Goal: Information Seeking & Learning: Compare options

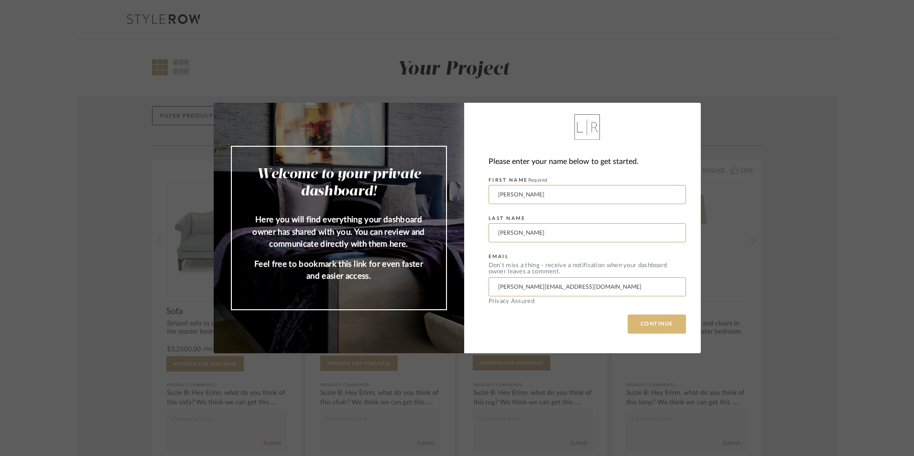
click at [660, 329] on button "CONTINUE" at bounding box center [657, 324] width 58 height 19
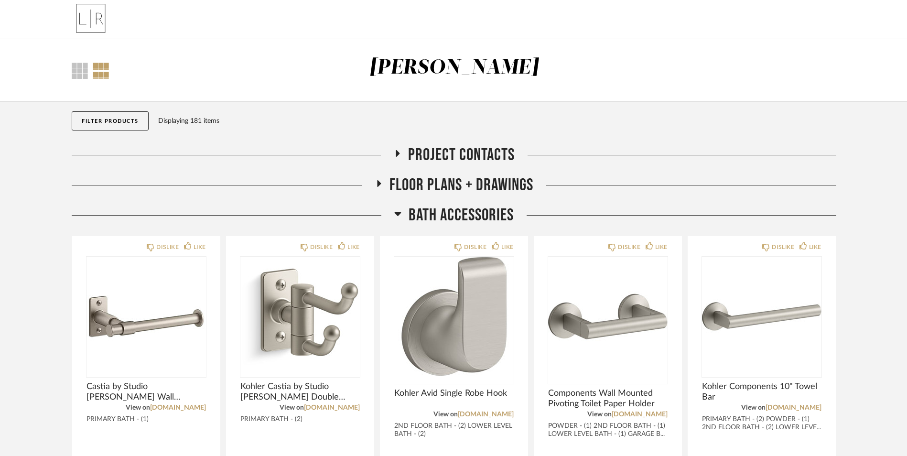
click at [123, 125] on button "Filter Products" at bounding box center [110, 120] width 77 height 19
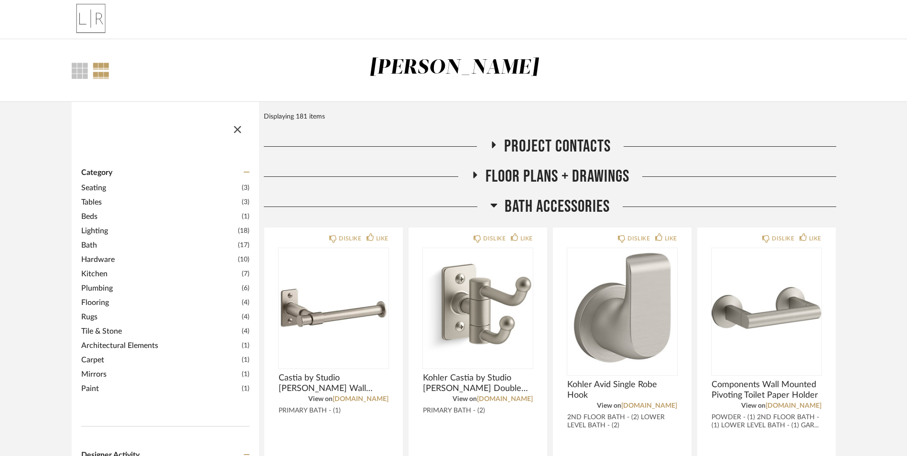
click at [106, 376] on span "Mirrors" at bounding box center [160, 374] width 158 height 11
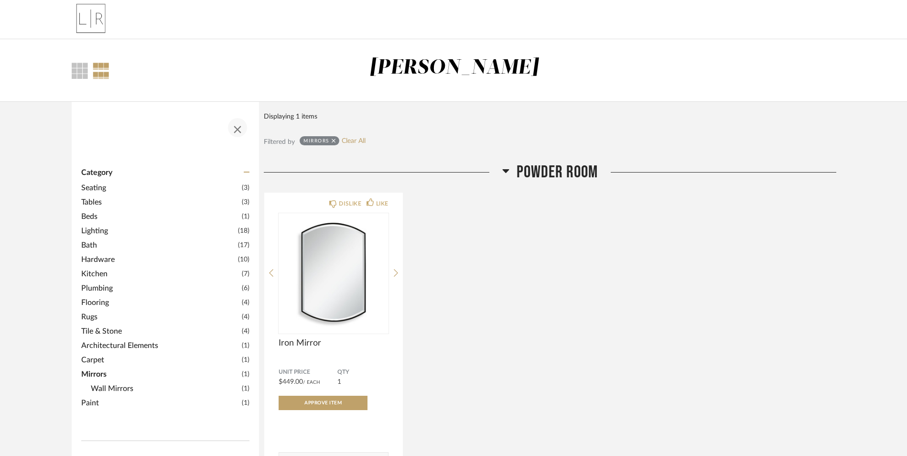
click at [238, 130] on span "button" at bounding box center [237, 127] width 23 height 23
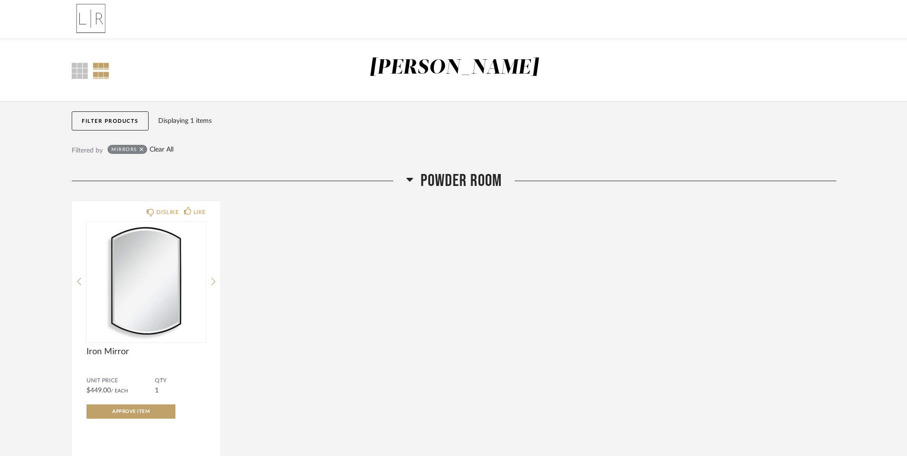
click at [156, 148] on link "Clear All" at bounding box center [162, 150] width 24 height 8
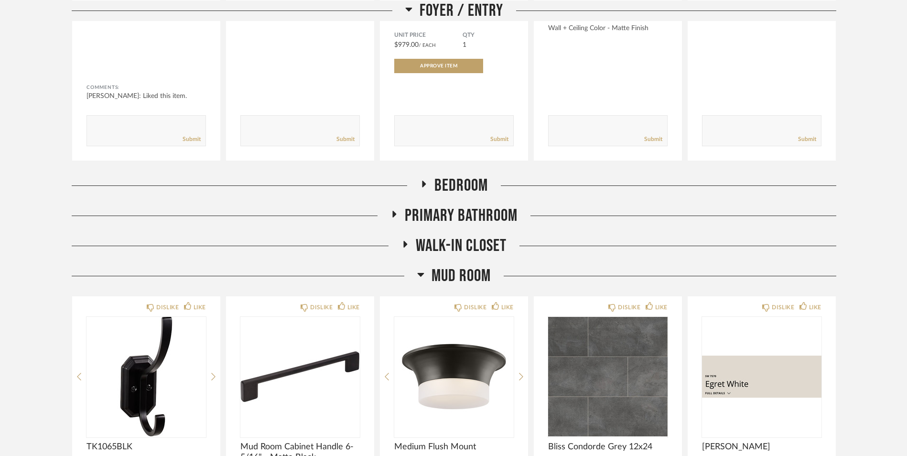
scroll to position [908, 0]
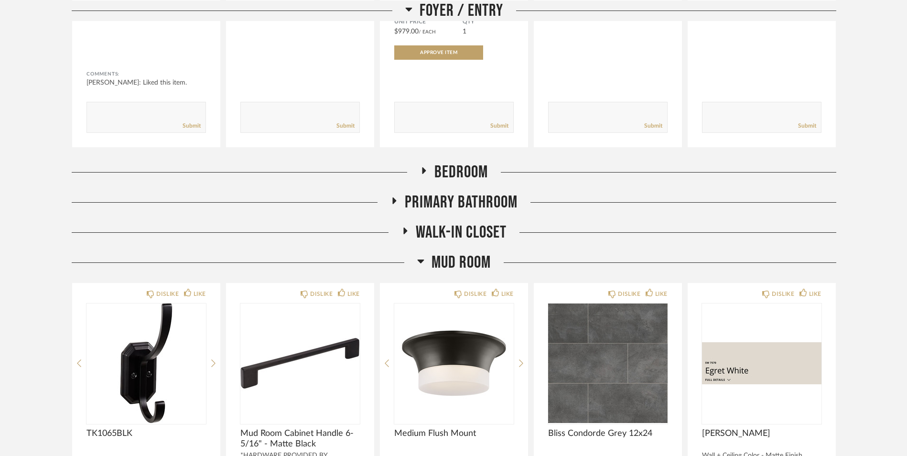
click at [454, 199] on span "Primary Bathroom" at bounding box center [461, 202] width 113 height 21
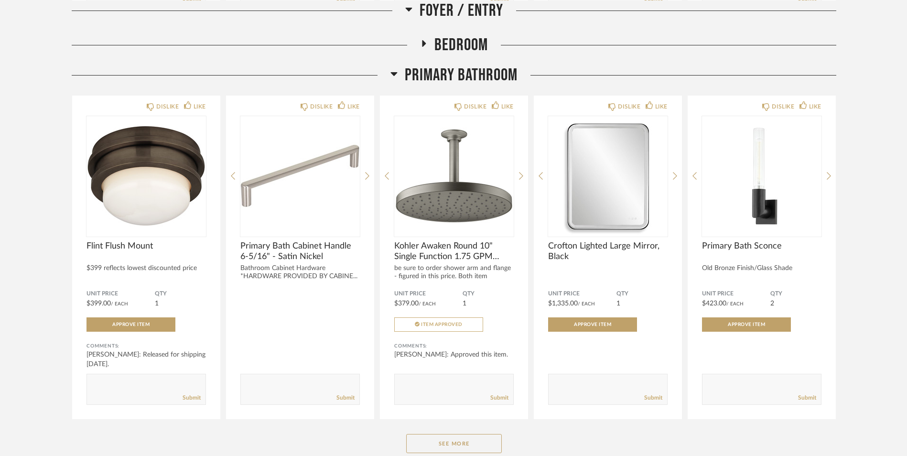
scroll to position [1052, 0]
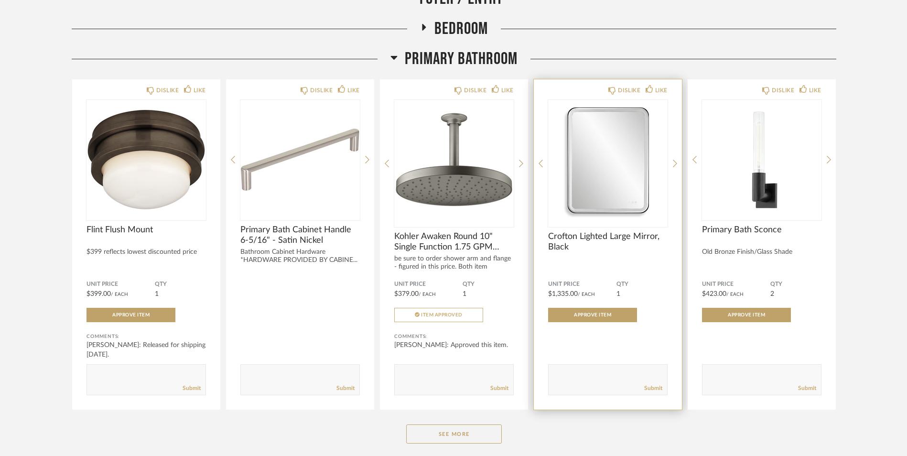
click at [589, 163] on img "0" at bounding box center [608, 160] width 120 height 120
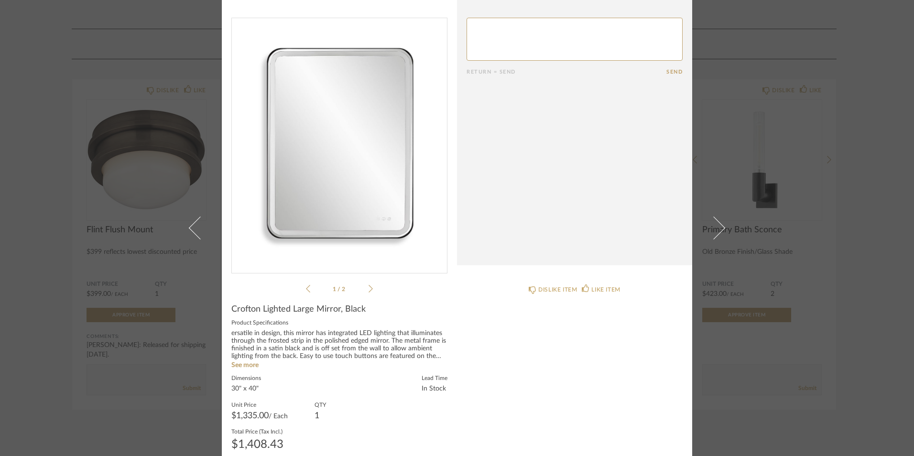
scroll to position [0, 0]
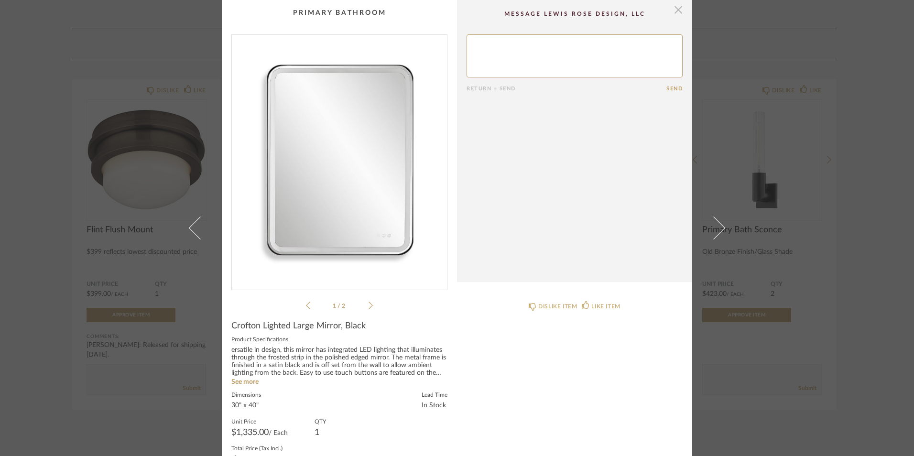
click at [678, 10] on span "button" at bounding box center [678, 9] width 19 height 19
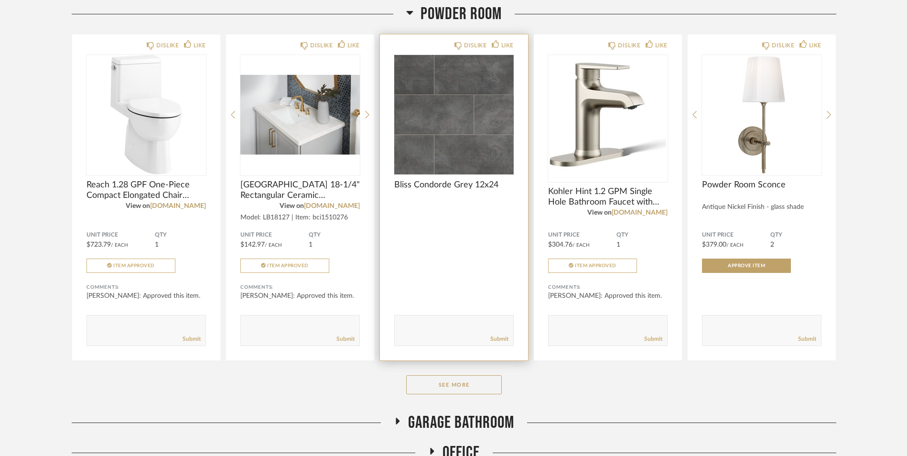
scroll to position [1960, 0]
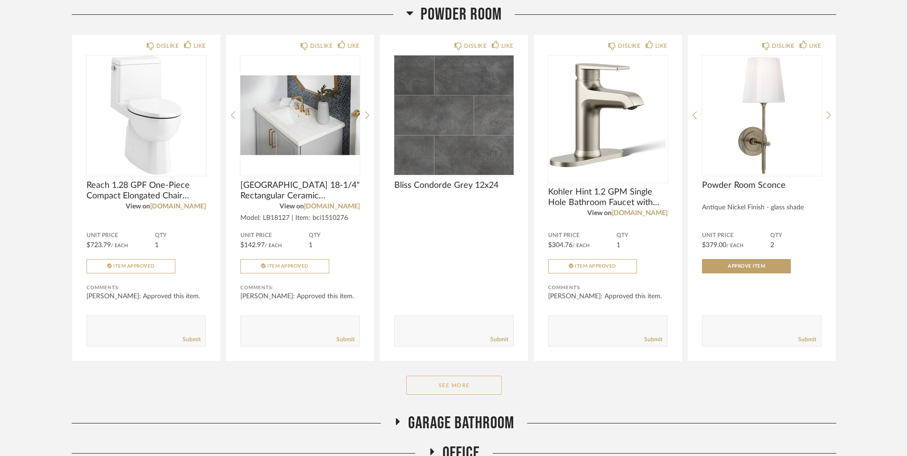
click at [433, 390] on button "See More" at bounding box center [454, 385] width 96 height 19
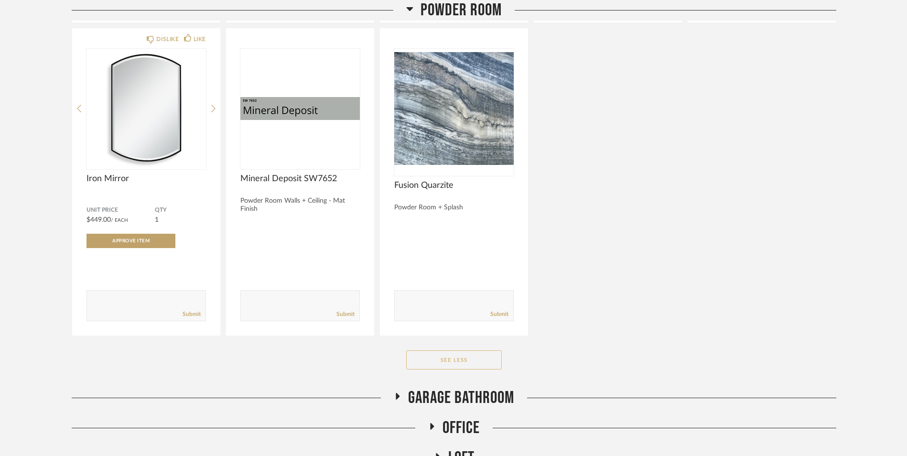
scroll to position [2391, 0]
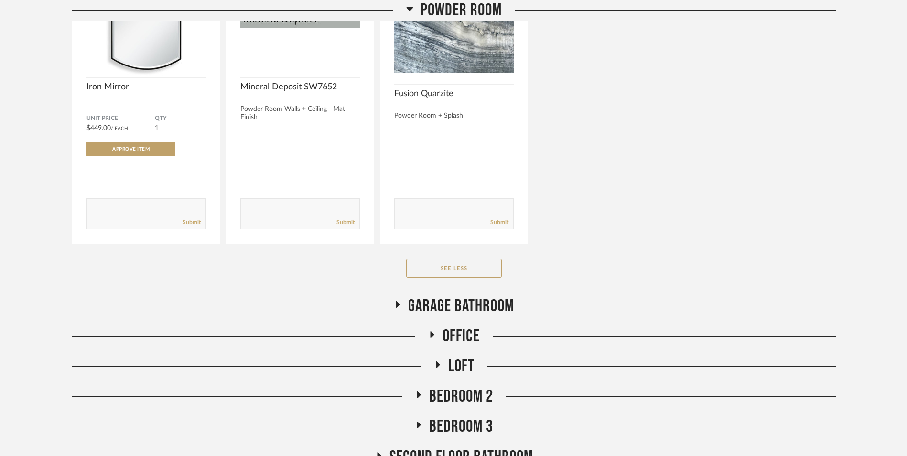
click at [457, 301] on span "Garage Bathroom" at bounding box center [461, 306] width 106 height 21
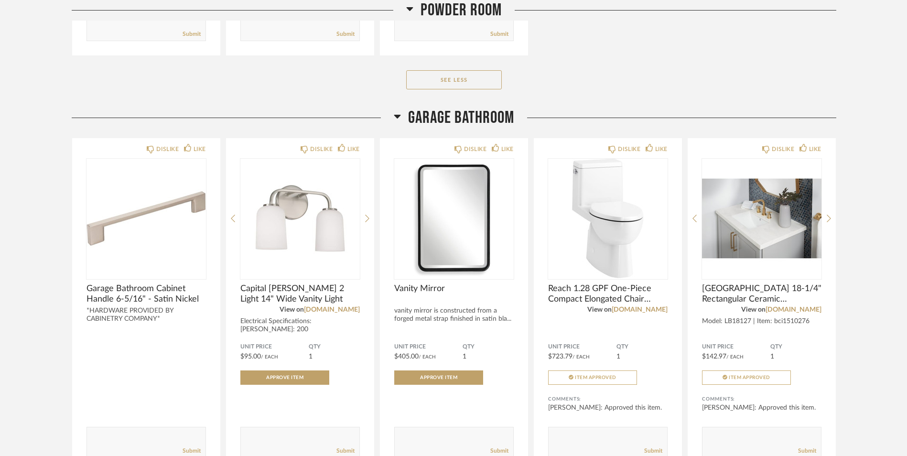
scroll to position [2582, 0]
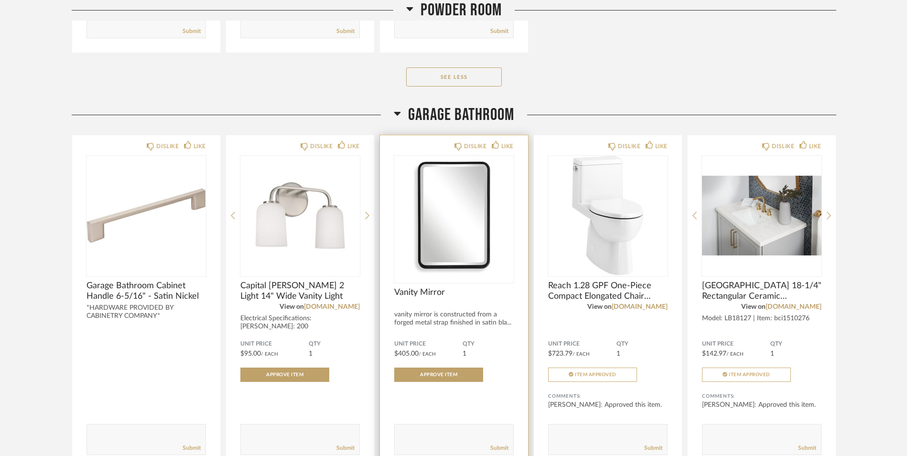
click at [0, 0] on img at bounding box center [0, 0] width 0 height 0
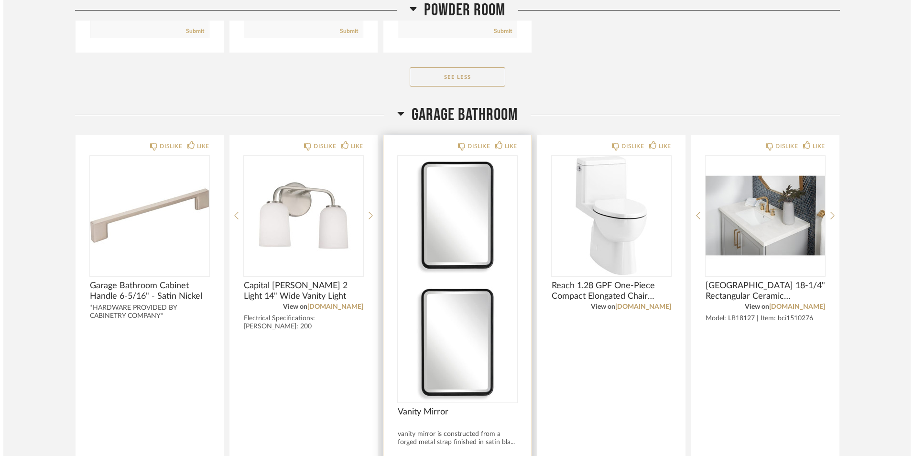
scroll to position [0, 0]
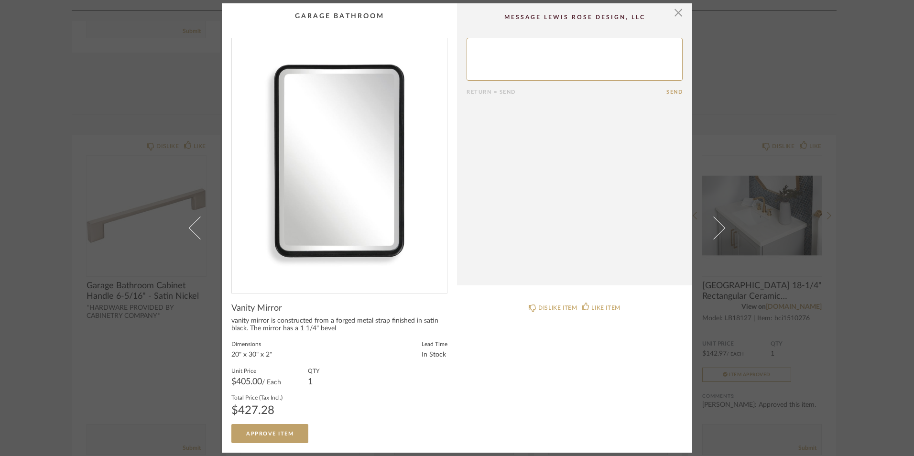
click at [680, 12] on cpp-summary-comments "Return = Send Send" at bounding box center [574, 144] width 235 height 282
click at [676, 14] on span "button" at bounding box center [678, 12] width 19 height 19
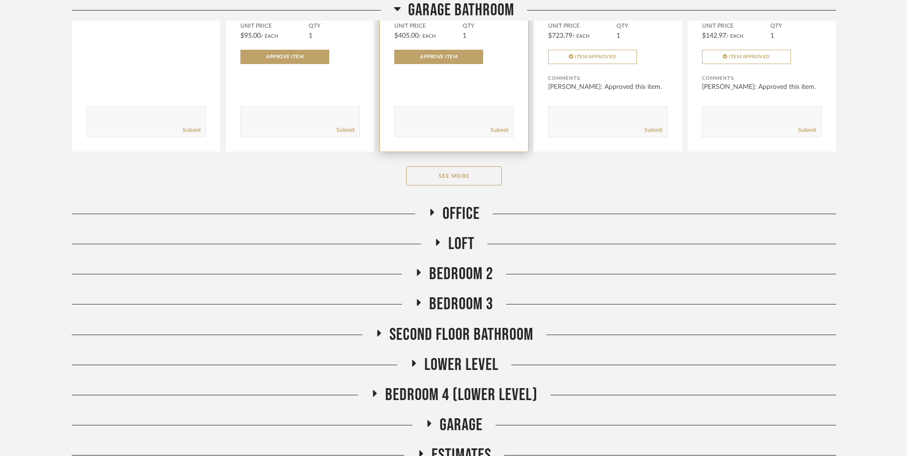
scroll to position [2917, 0]
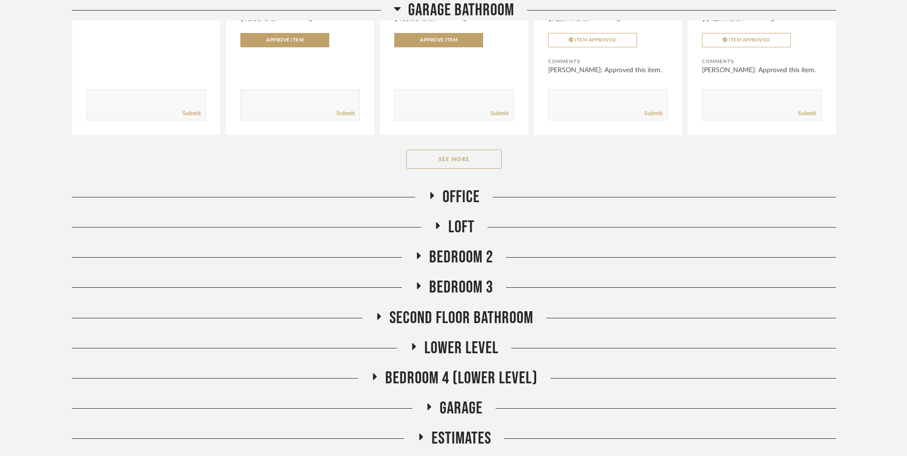
click at [508, 314] on span "Second Floor Bathroom" at bounding box center [462, 318] width 144 height 21
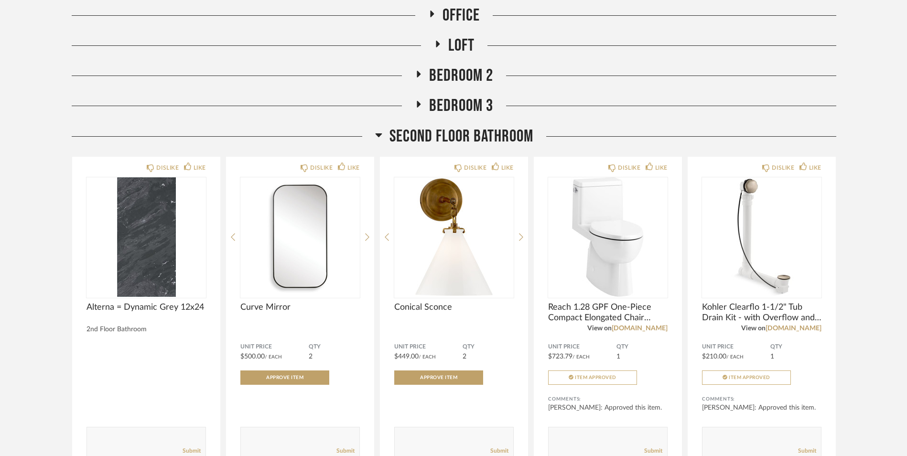
scroll to position [3156, 0]
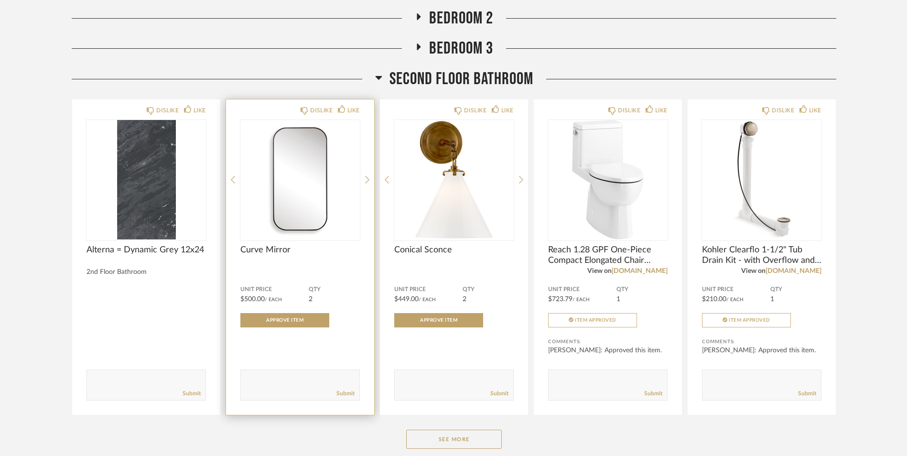
click at [339, 266] on div "Curve Mirror" at bounding box center [301, 261] width 120 height 32
click at [0, 0] on img at bounding box center [0, 0] width 0 height 0
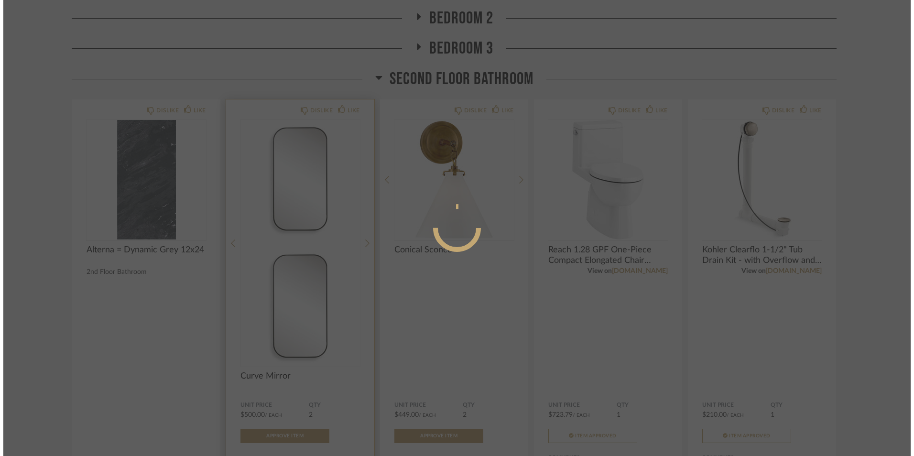
scroll to position [0, 0]
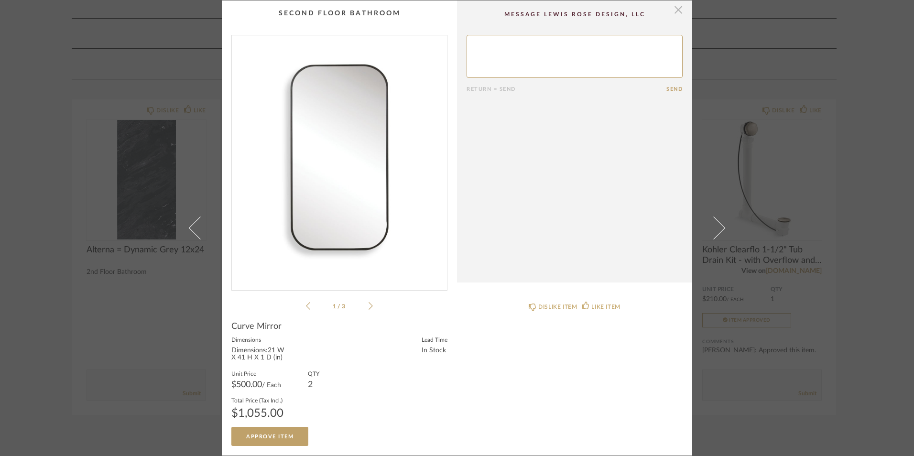
click at [678, 13] on span "button" at bounding box center [678, 9] width 19 height 19
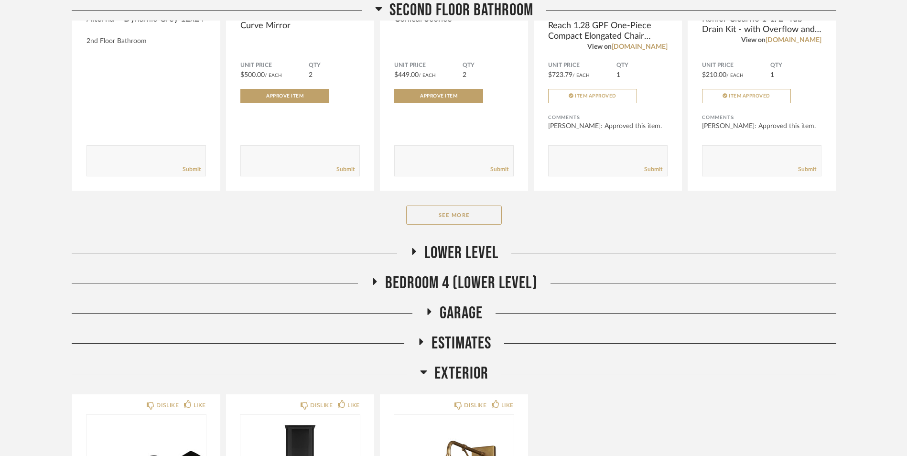
scroll to position [3395, 0]
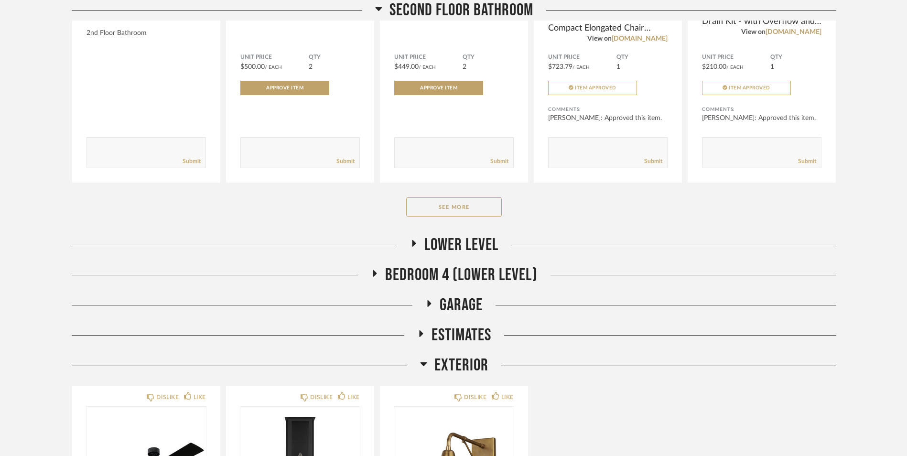
click at [496, 247] on span "Lower Level" at bounding box center [462, 245] width 74 height 21
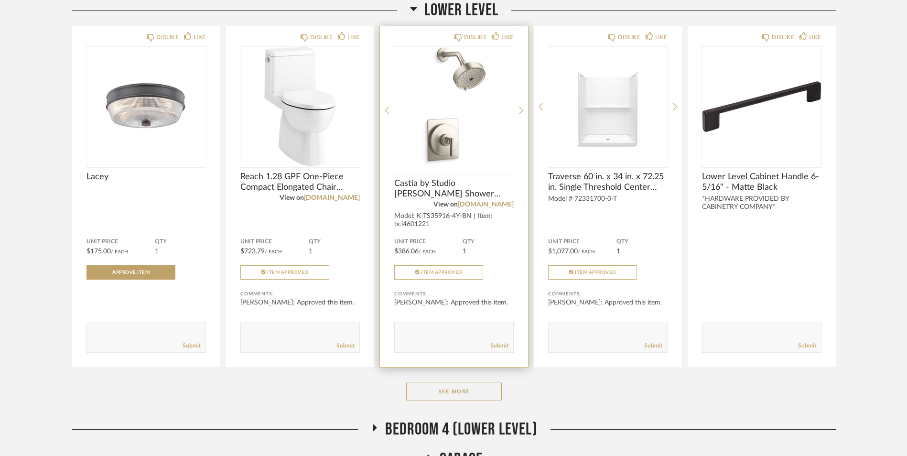
scroll to position [3729, 0]
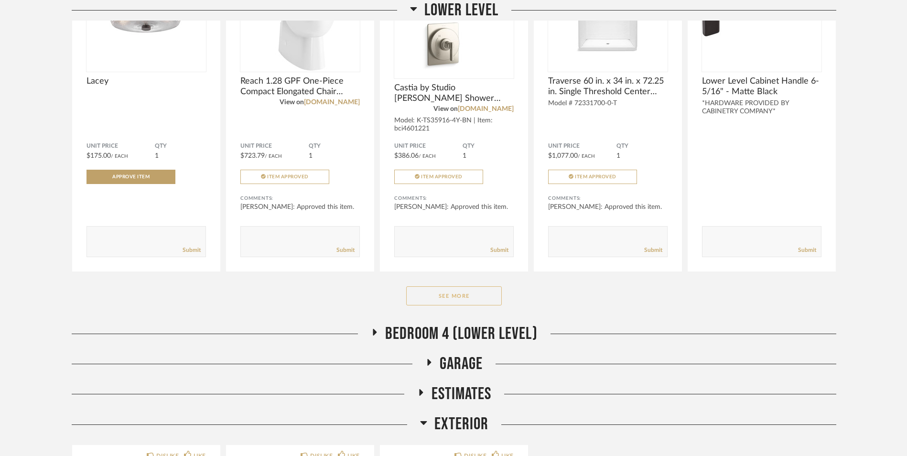
click at [476, 298] on button "See More" at bounding box center [454, 295] width 96 height 19
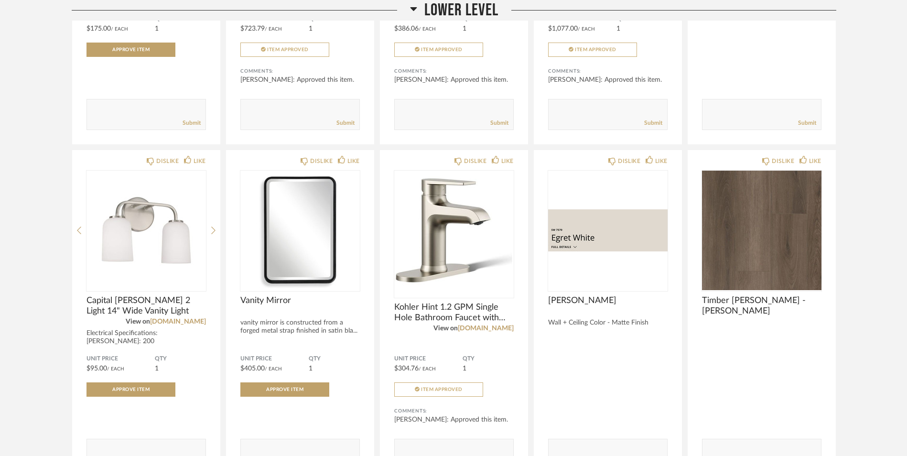
scroll to position [3873, 0]
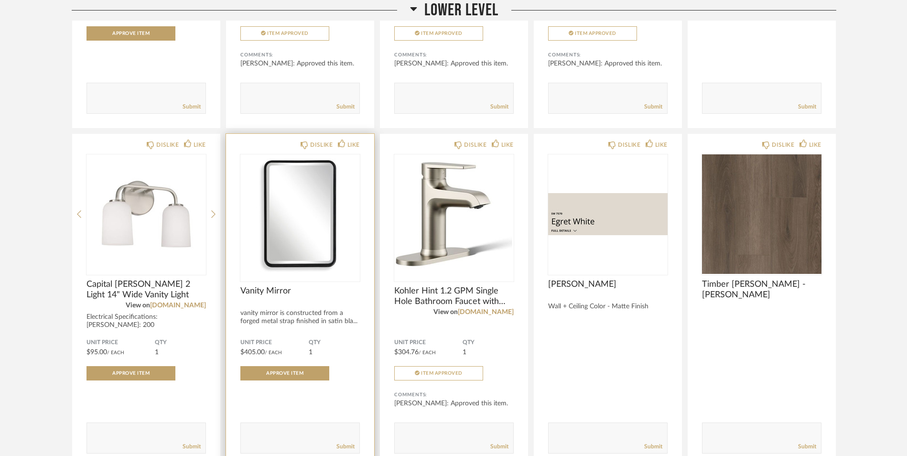
click at [0, 0] on img at bounding box center [0, 0] width 0 height 0
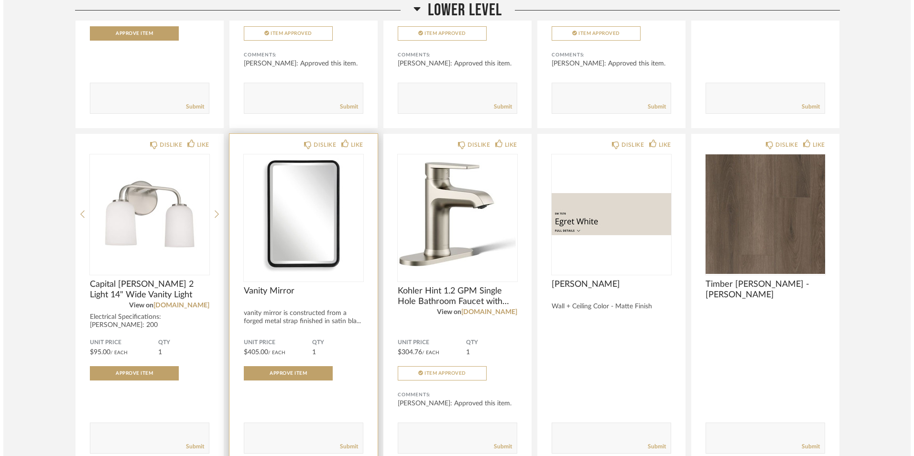
scroll to position [0, 0]
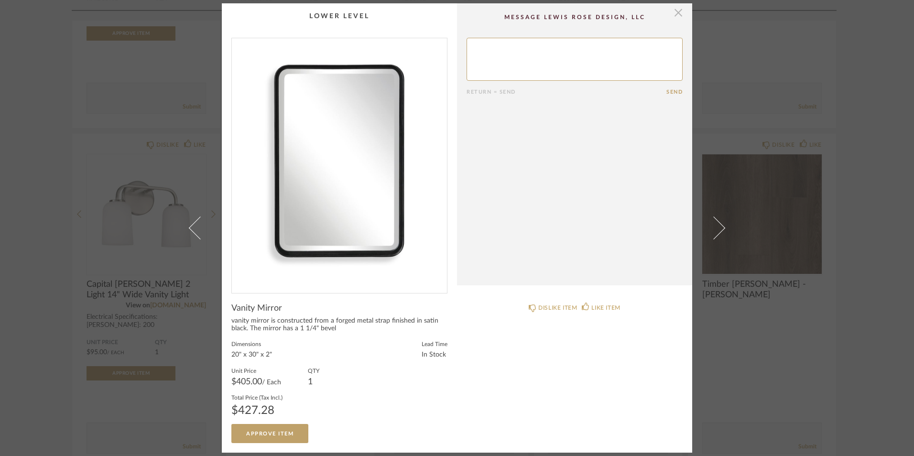
click at [676, 11] on span "button" at bounding box center [678, 12] width 19 height 19
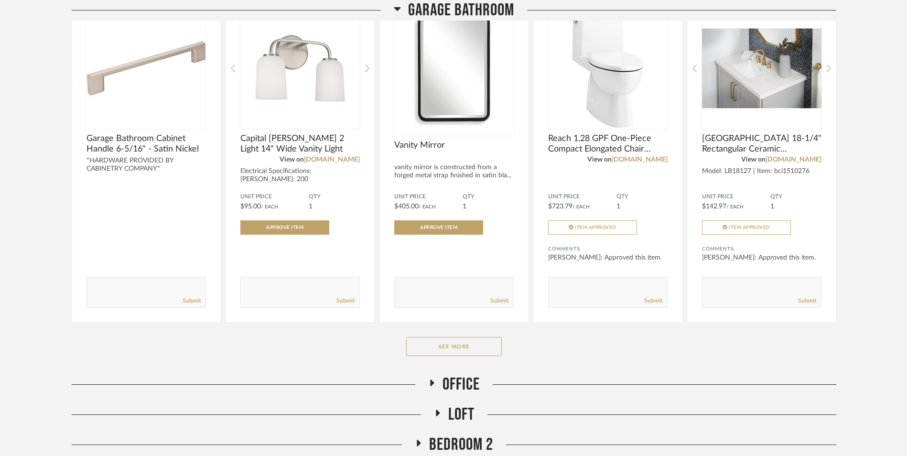
scroll to position [2725, 0]
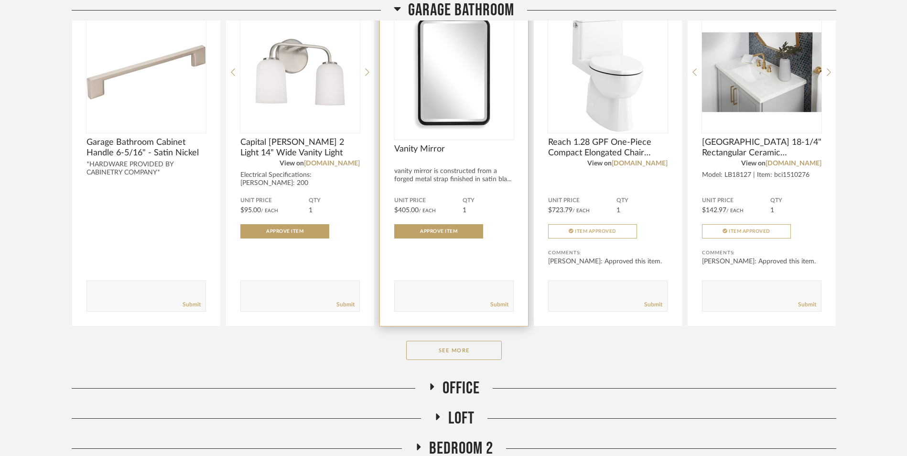
click at [483, 126] on img "0" at bounding box center [454, 72] width 120 height 120
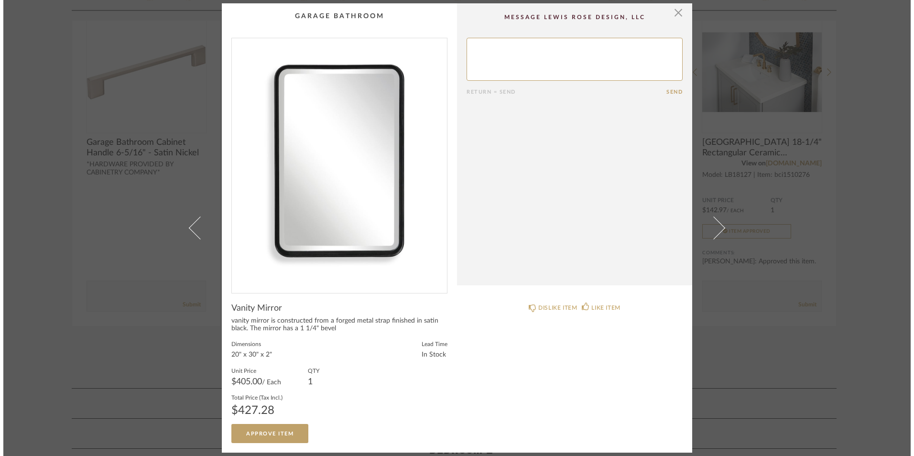
scroll to position [0, 0]
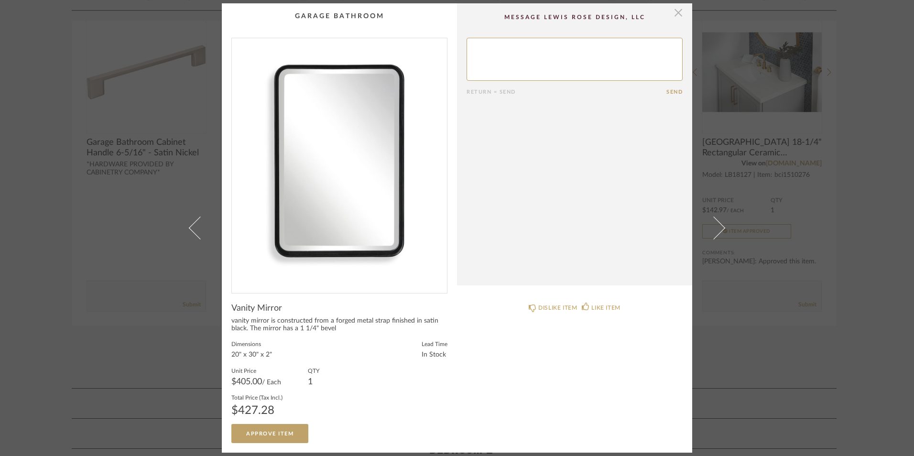
click at [678, 18] on span "button" at bounding box center [678, 12] width 19 height 19
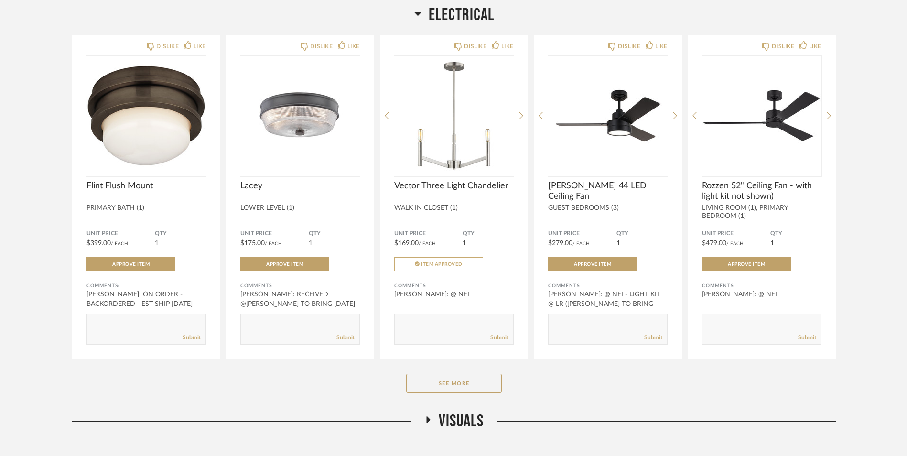
scroll to position [4919, 0]
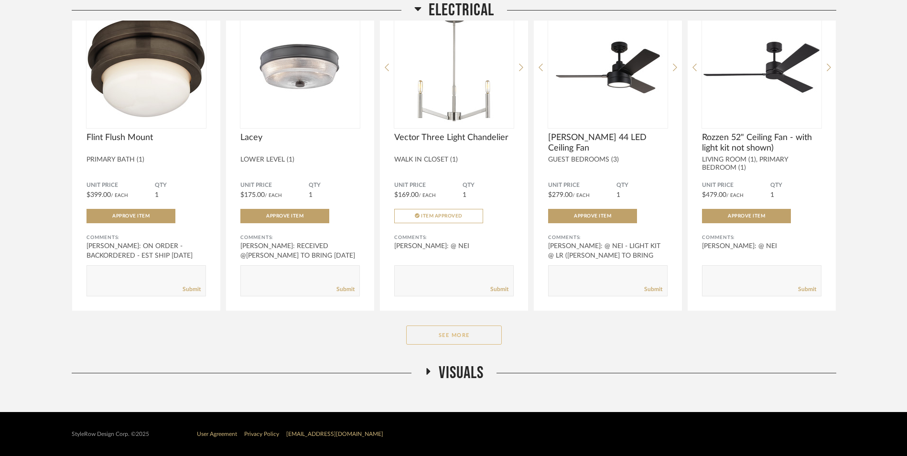
click at [455, 341] on button "See More" at bounding box center [454, 335] width 96 height 19
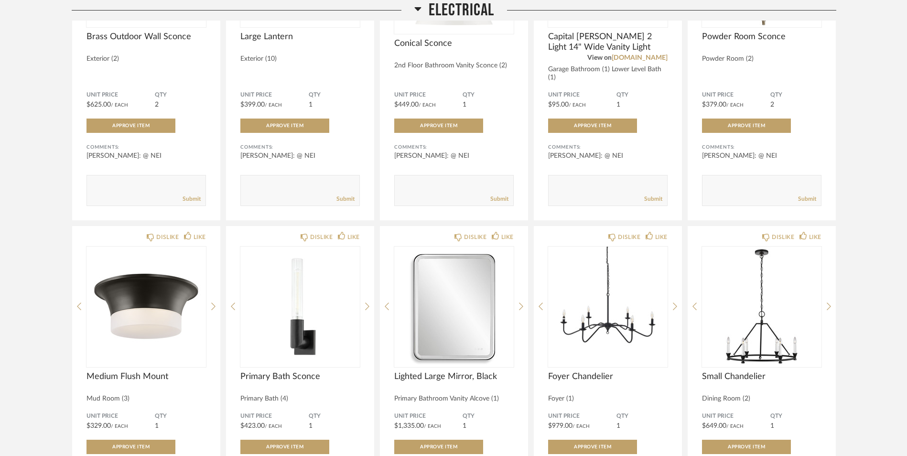
scroll to position [5540, 0]
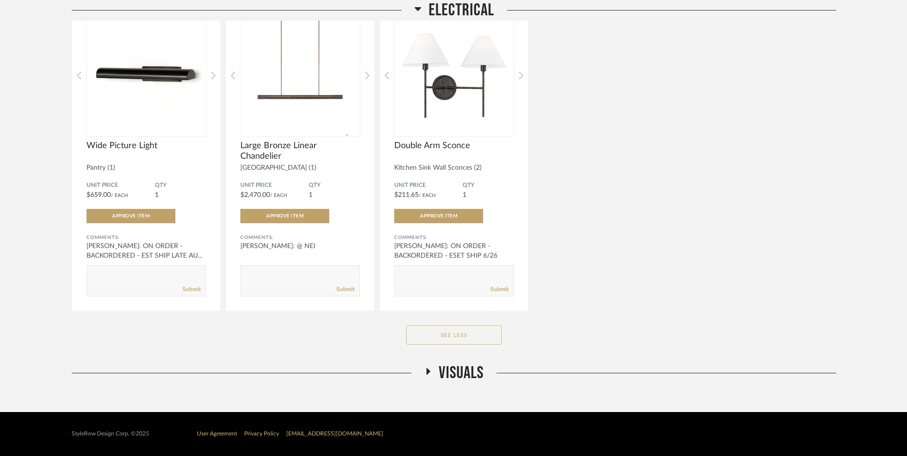
click at [453, 341] on button "See Less" at bounding box center [454, 335] width 96 height 19
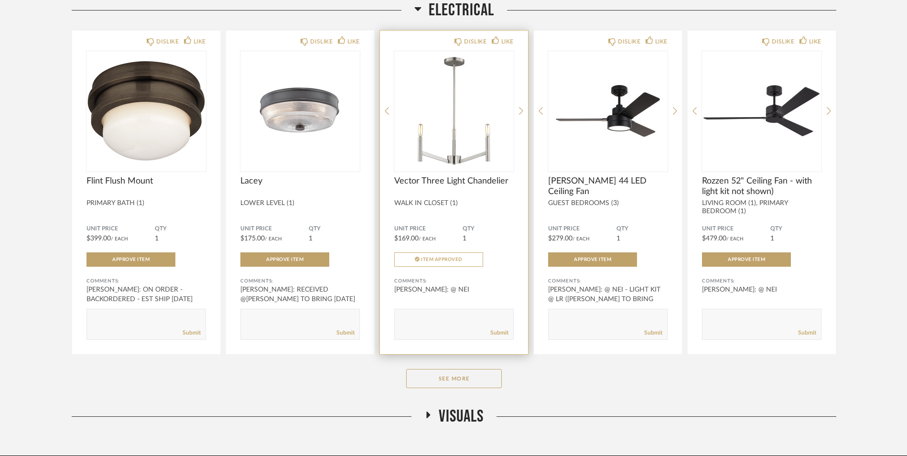
scroll to position [4919, 0]
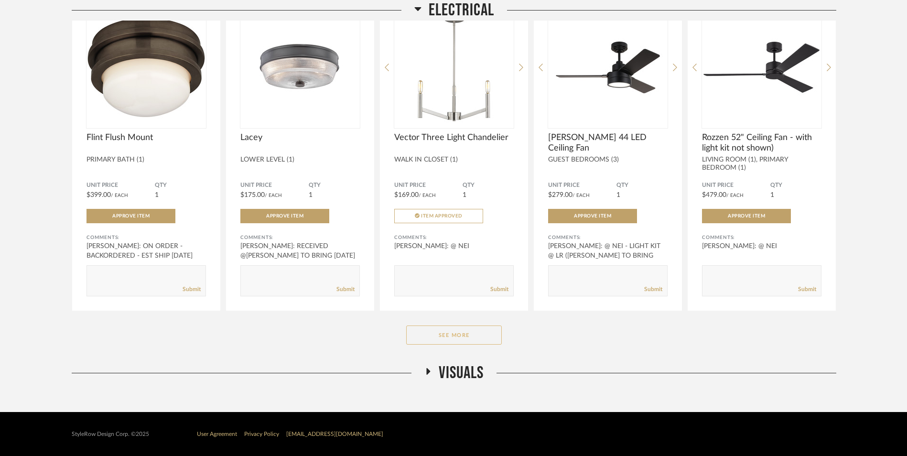
click at [453, 336] on button "See More" at bounding box center [454, 335] width 96 height 19
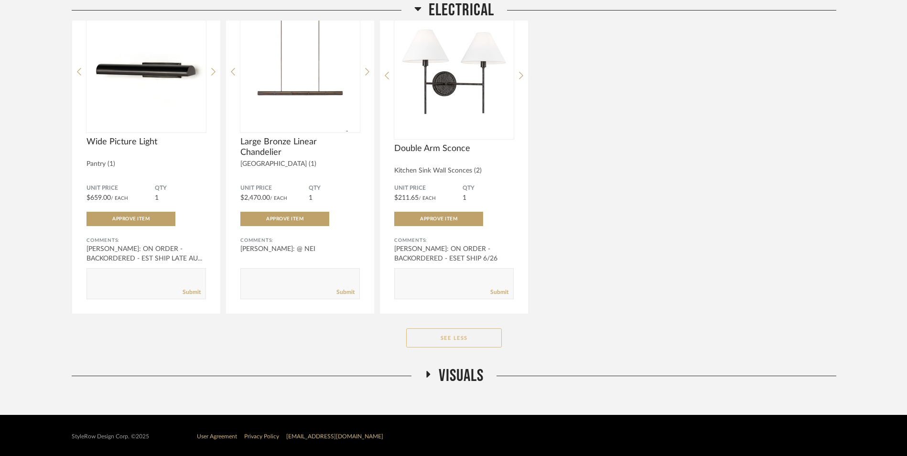
scroll to position [5908, 0]
